Goal: Book appointment/travel/reservation

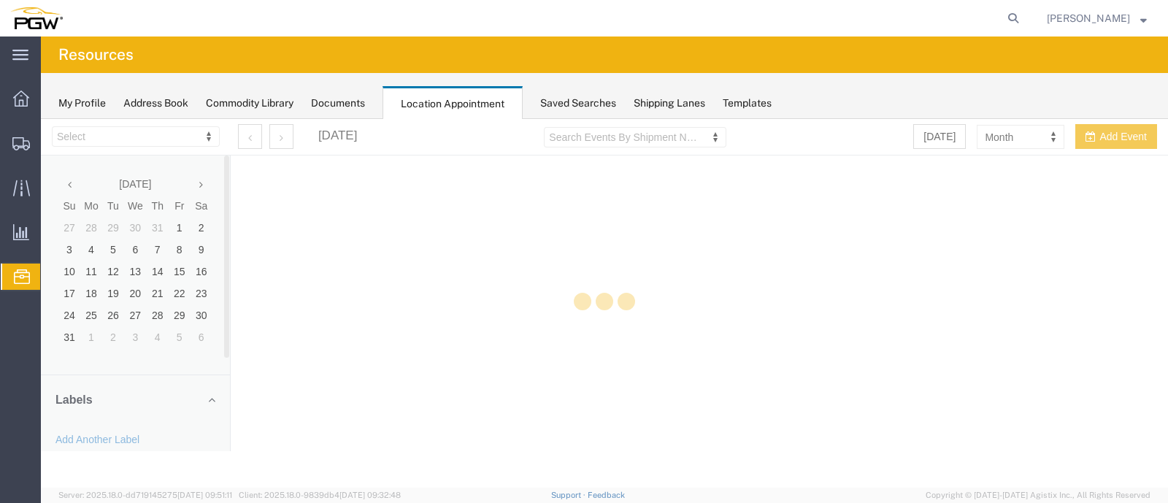
select select "28253"
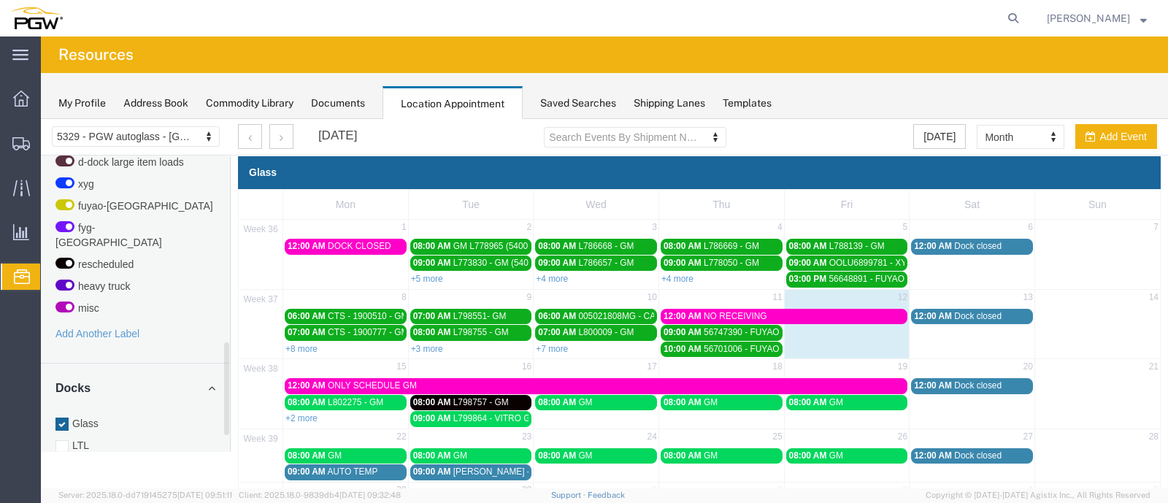
scroll to position [598, 0]
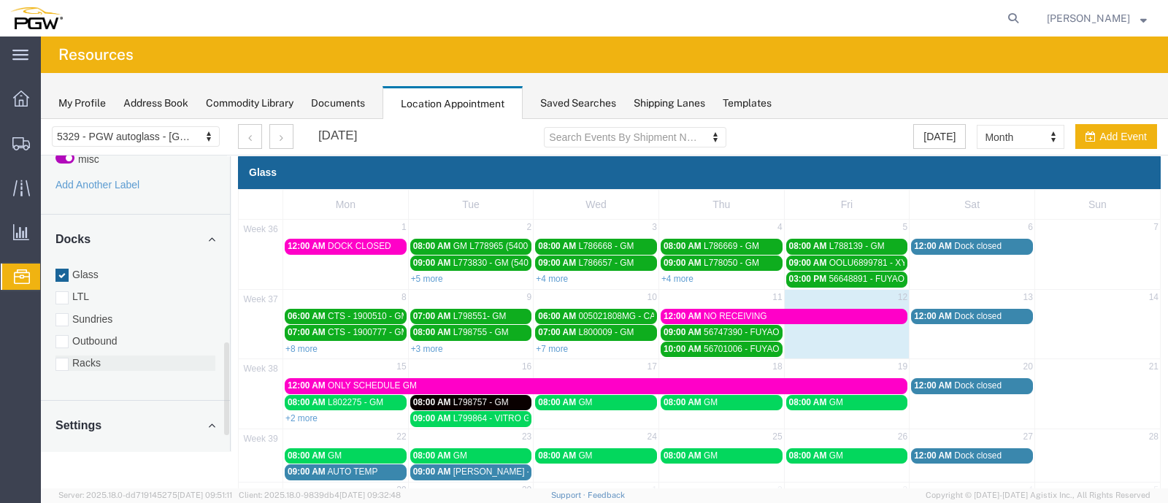
click at [64, 358] on div at bounding box center [61, 364] width 13 height 13
click at [41, 119] on input "Racks" at bounding box center [41, 119] width 0 height 0
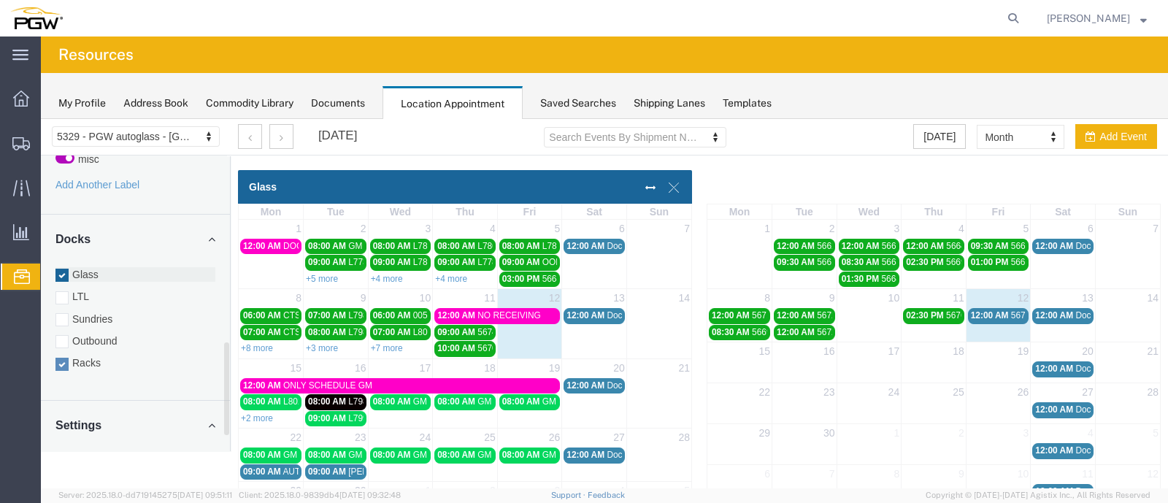
click at [63, 269] on div at bounding box center [61, 275] width 13 height 13
click at [41, 119] on input "Glass" at bounding box center [41, 119] width 0 height 0
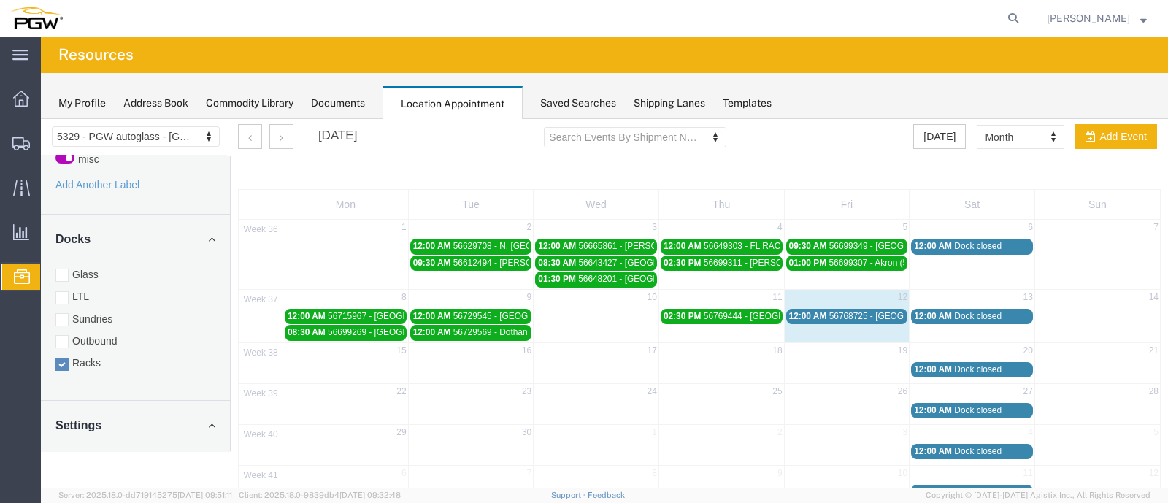
click at [837, 311] on span "56768725 - [GEOGRAPHIC_DATA] / [GEOGRAPHIC_DATA]" at bounding box center [946, 316] width 234 height 10
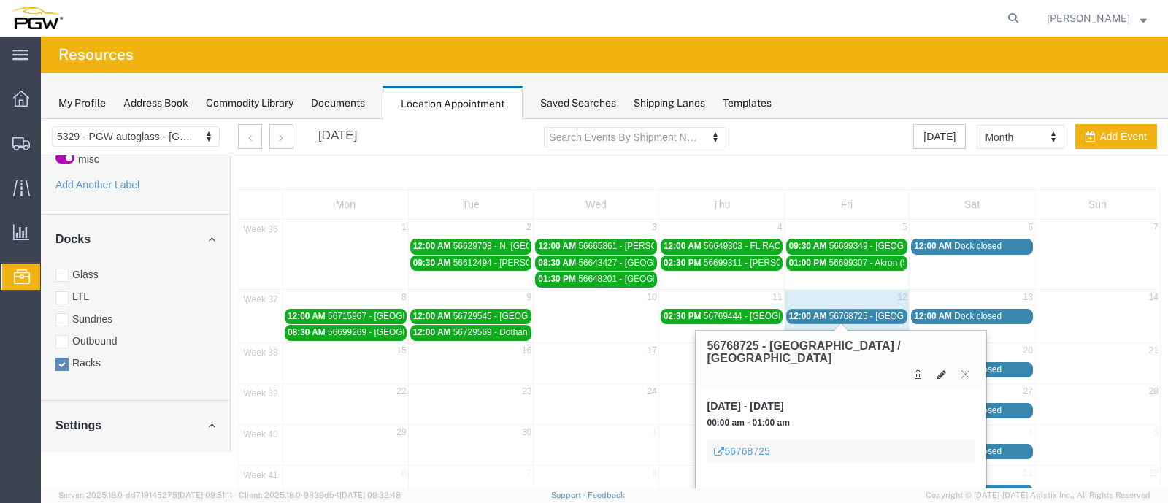
click at [837, 311] on span "56768725 - [GEOGRAPHIC_DATA] / [GEOGRAPHIC_DATA]" at bounding box center [946, 316] width 234 height 10
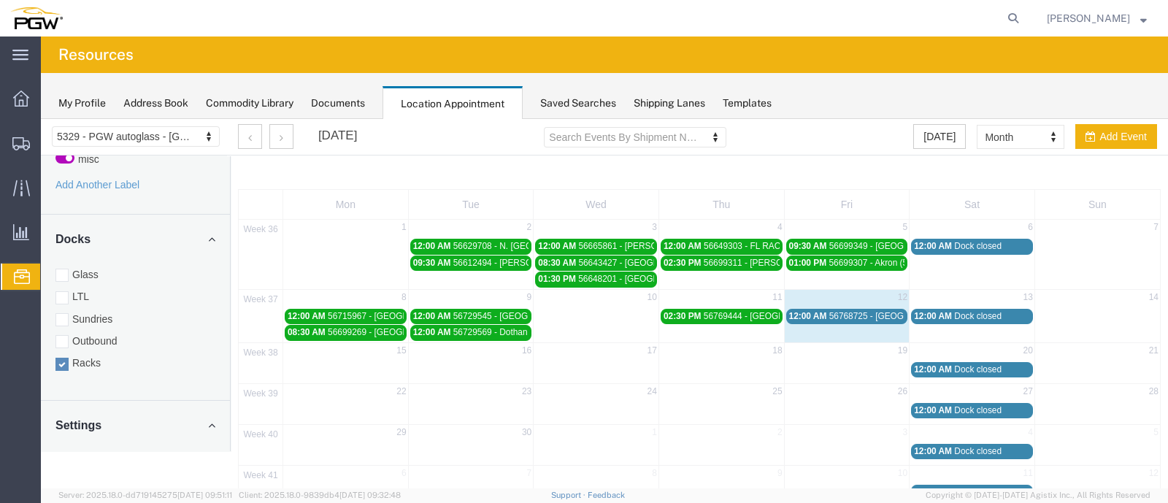
click at [837, 311] on span "56768725 - [GEOGRAPHIC_DATA] / [GEOGRAPHIC_DATA]" at bounding box center [946, 316] width 234 height 10
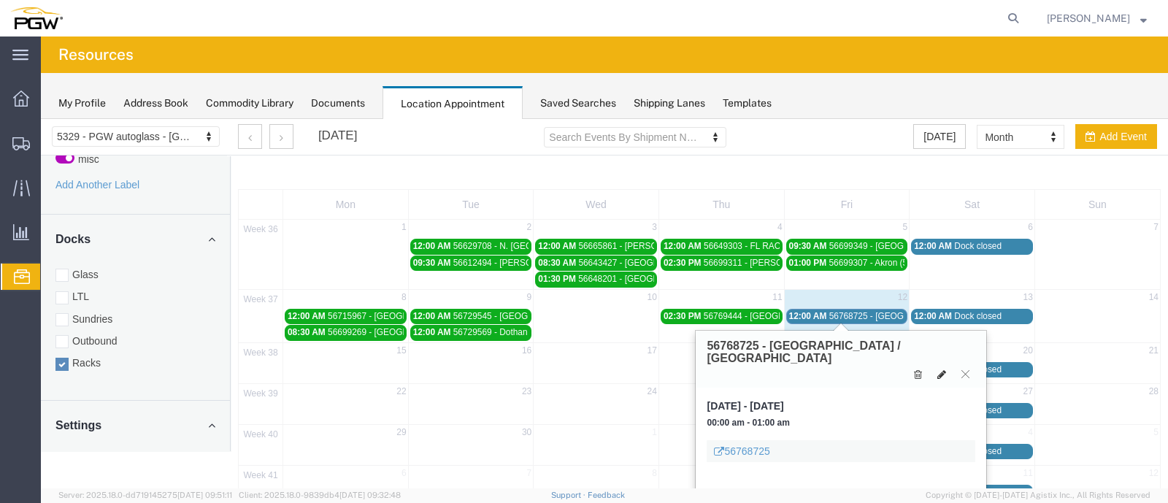
click at [943, 369] on icon at bounding box center [941, 374] width 9 height 10
select select "3"
select select
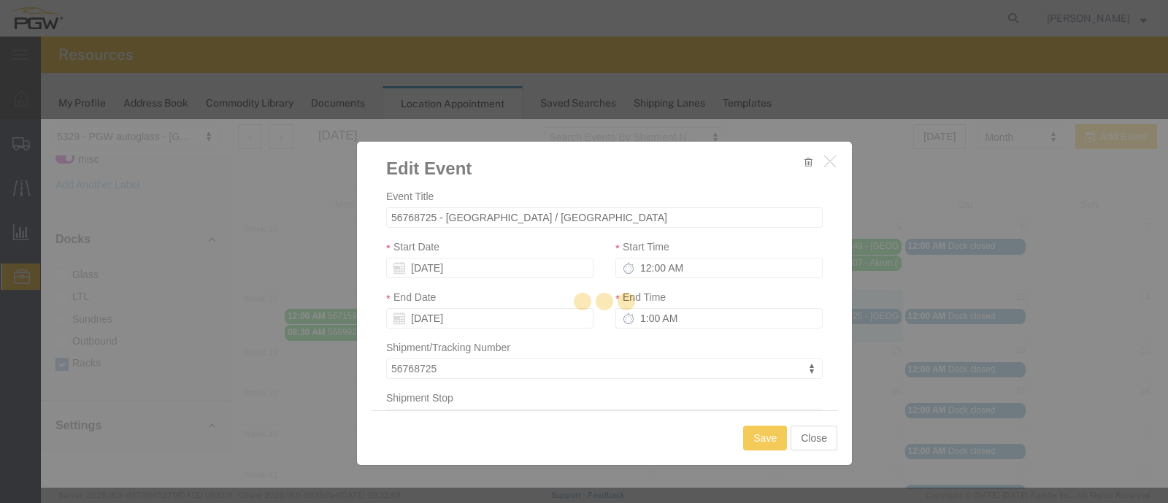
select select
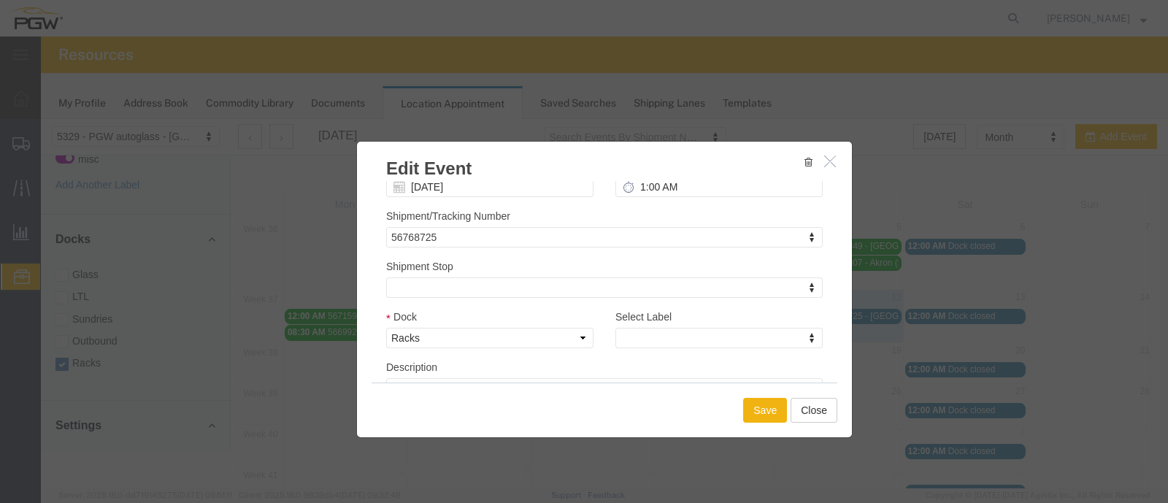
scroll to position [212, 0]
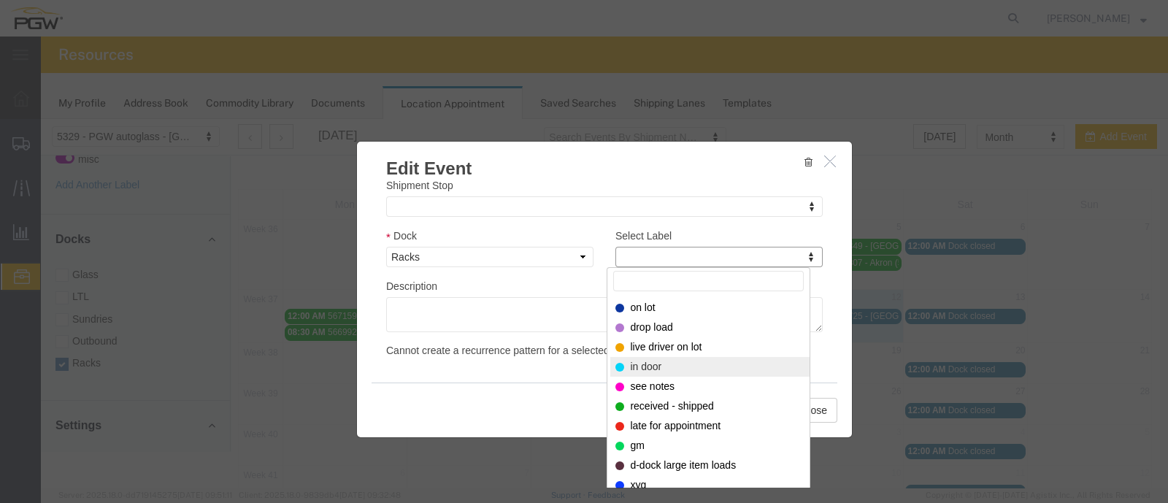
select select "220"
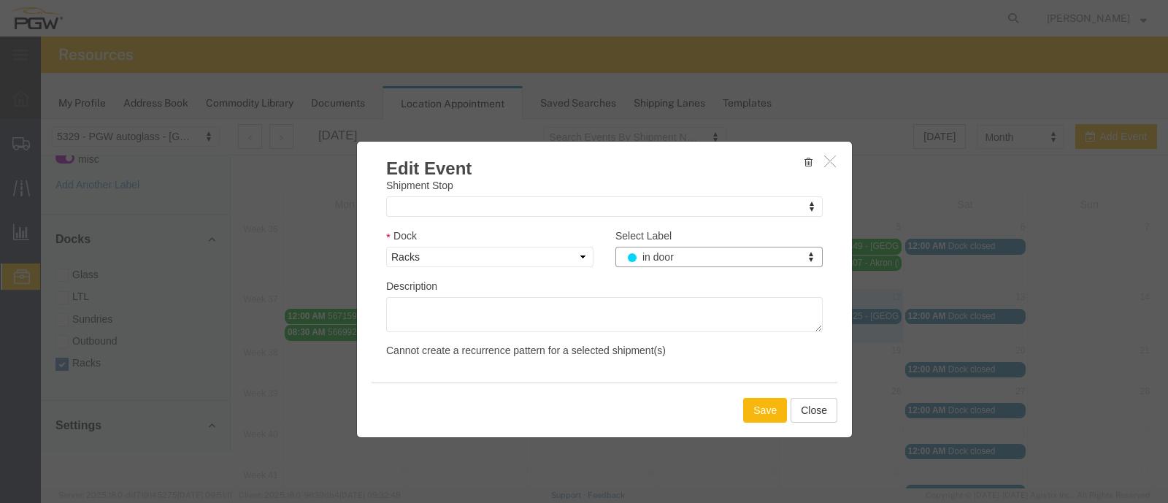
click at [759, 404] on button "Save" at bounding box center [765, 410] width 44 height 25
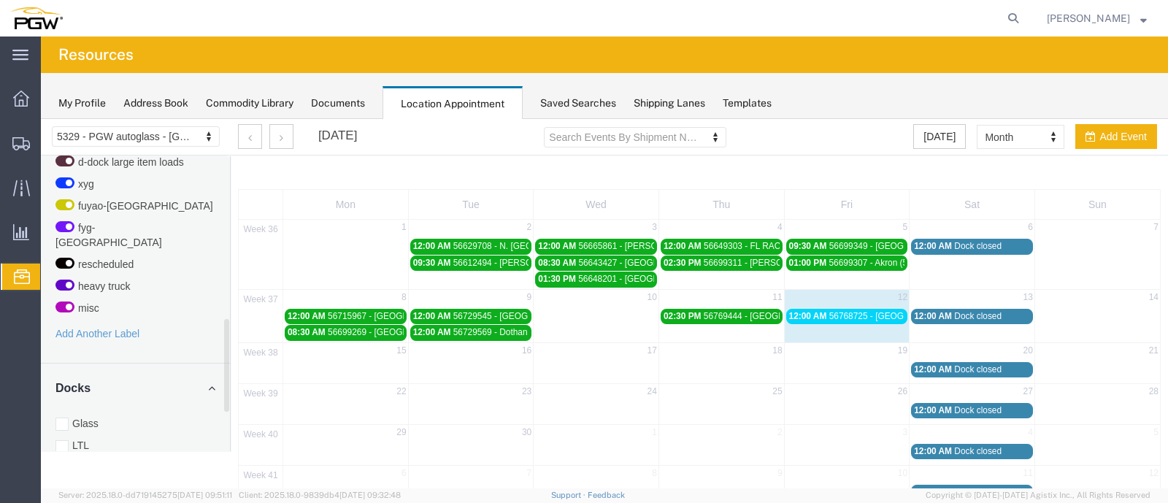
scroll to position [598, 0]
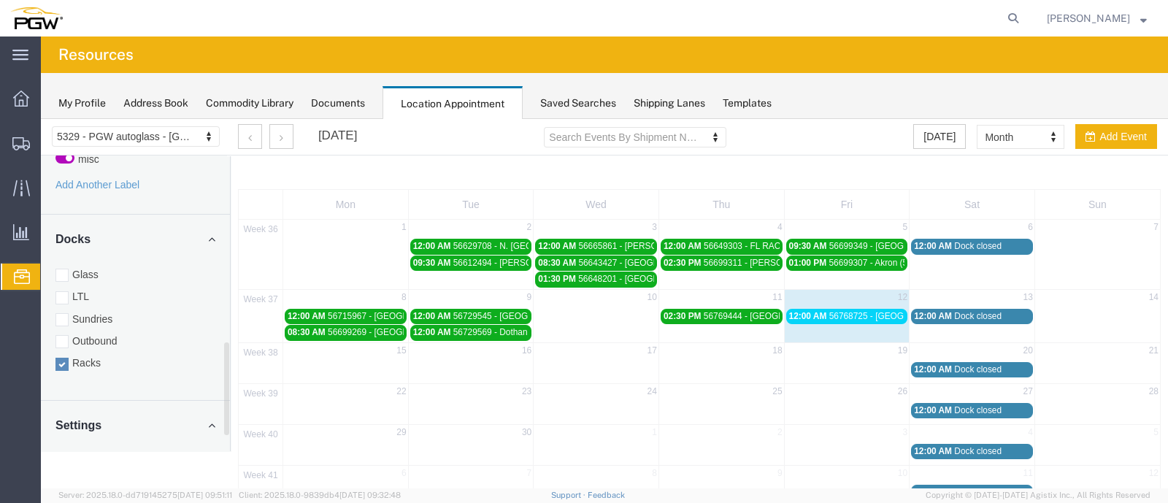
drag, startPoint x: 59, startPoint y: 258, endPoint x: 70, endPoint y: 331, distance: 73.8
click at [59, 269] on div at bounding box center [61, 275] width 13 height 13
click at [41, 119] on input "Glass" at bounding box center [41, 119] width 0 height 0
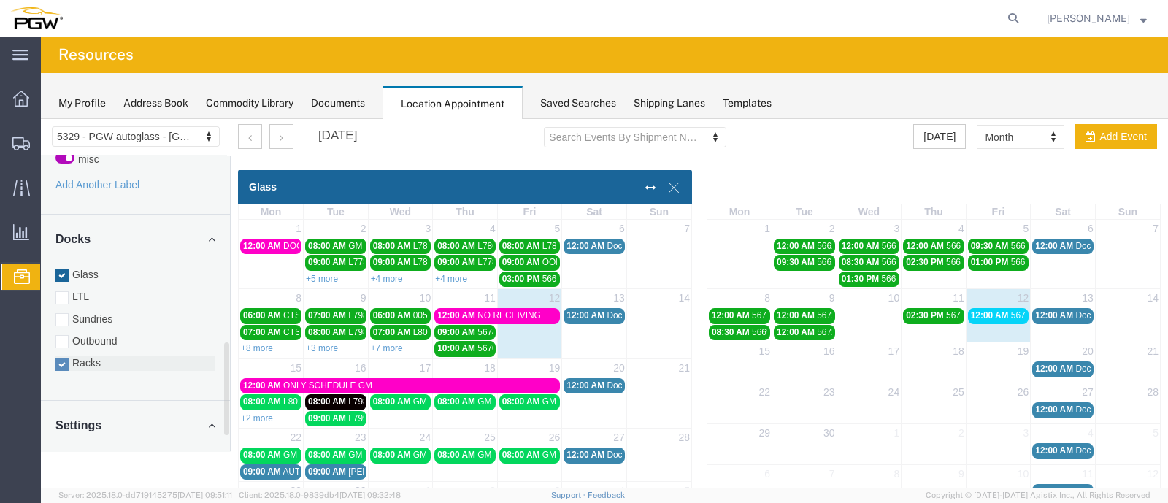
click at [63, 358] on div at bounding box center [61, 364] width 13 height 13
click at [41, 119] on input "Racks" at bounding box center [41, 119] width 0 height 0
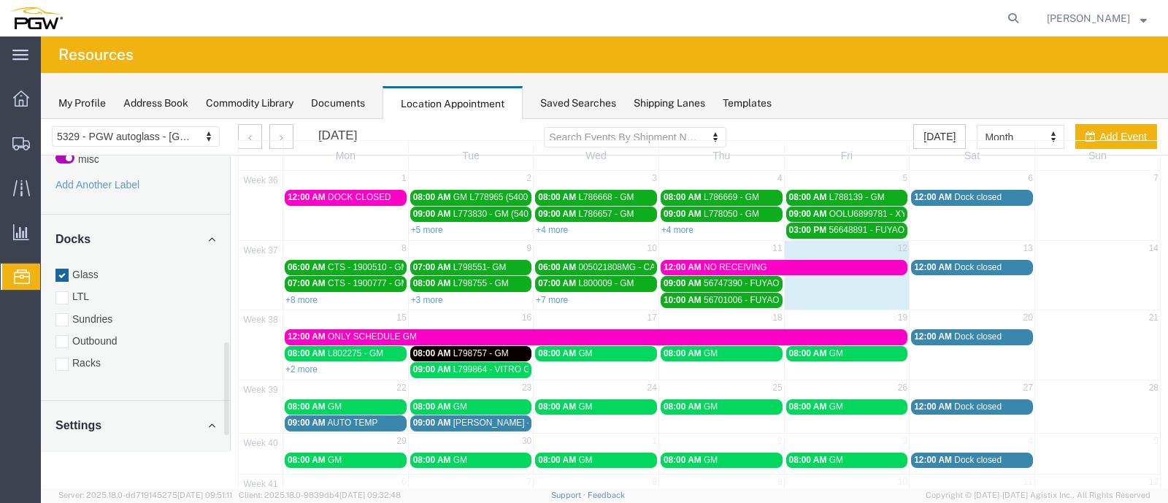
scroll to position [87, 0]
